Goal: Task Accomplishment & Management: Complete application form

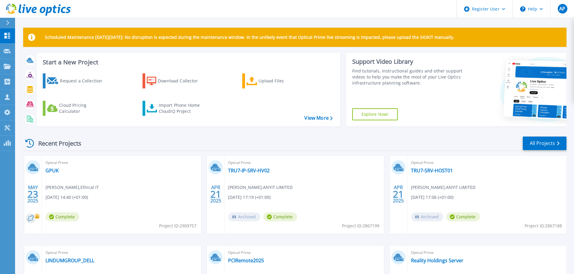
click at [288, 157] on div "Optical Prime TRU7-IP-SRV-HV02 Gary Rayner , ANYIT LIMITED 04/21/2025, 17:19 (+…" at bounding box center [303, 195] width 159 height 78
click at [69, 81] on div "Request a Collection" at bounding box center [84, 81] width 48 height 12
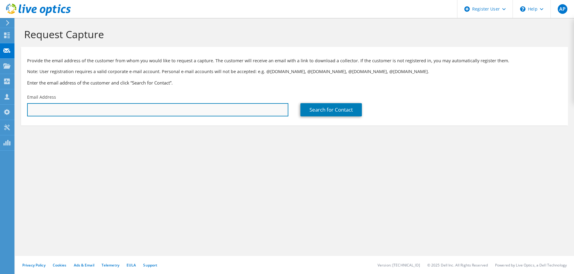
click at [195, 108] on input "text" at bounding box center [157, 109] width 261 height 13
paste input "[PERSON_NAME][EMAIL_ADDRESS][DOMAIN_NAME]"
type input "chris@npit.co.uk"
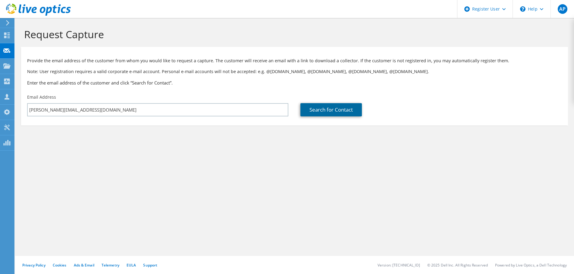
click at [307, 106] on link "Search for Contact" at bounding box center [330, 109] width 61 height 13
type input "No Problem Managed IT Services Ltd"
type input "Chris"
type input "Nielsen"
type input "[GEOGRAPHIC_DATA]"
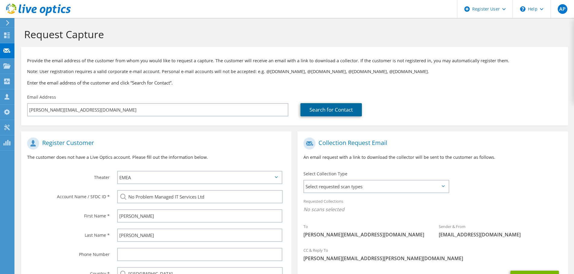
scroll to position [68, 0]
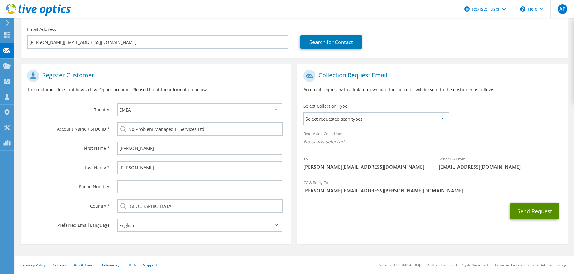
click at [540, 210] on button "Send Request" at bounding box center [534, 211] width 48 height 16
